Goal: Navigation & Orientation: Go to known website

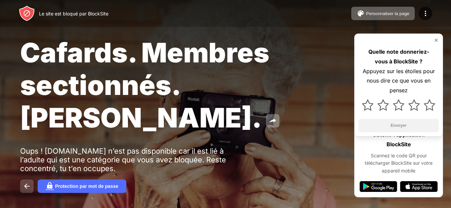
click at [25, 184] on img at bounding box center [27, 186] width 8 height 8
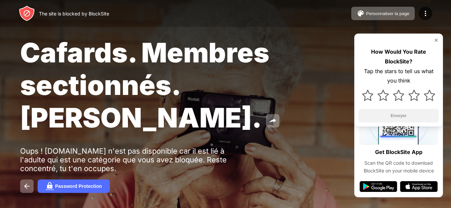
click at [438, 37] on div "How Would You Rate BlockSite? Tap the stars to tell us what you think Envoyer" at bounding box center [398, 80] width 89 height 93
click at [436, 40] on img at bounding box center [436, 40] width 5 height 5
